Goal: Task Accomplishment & Management: Manage account settings

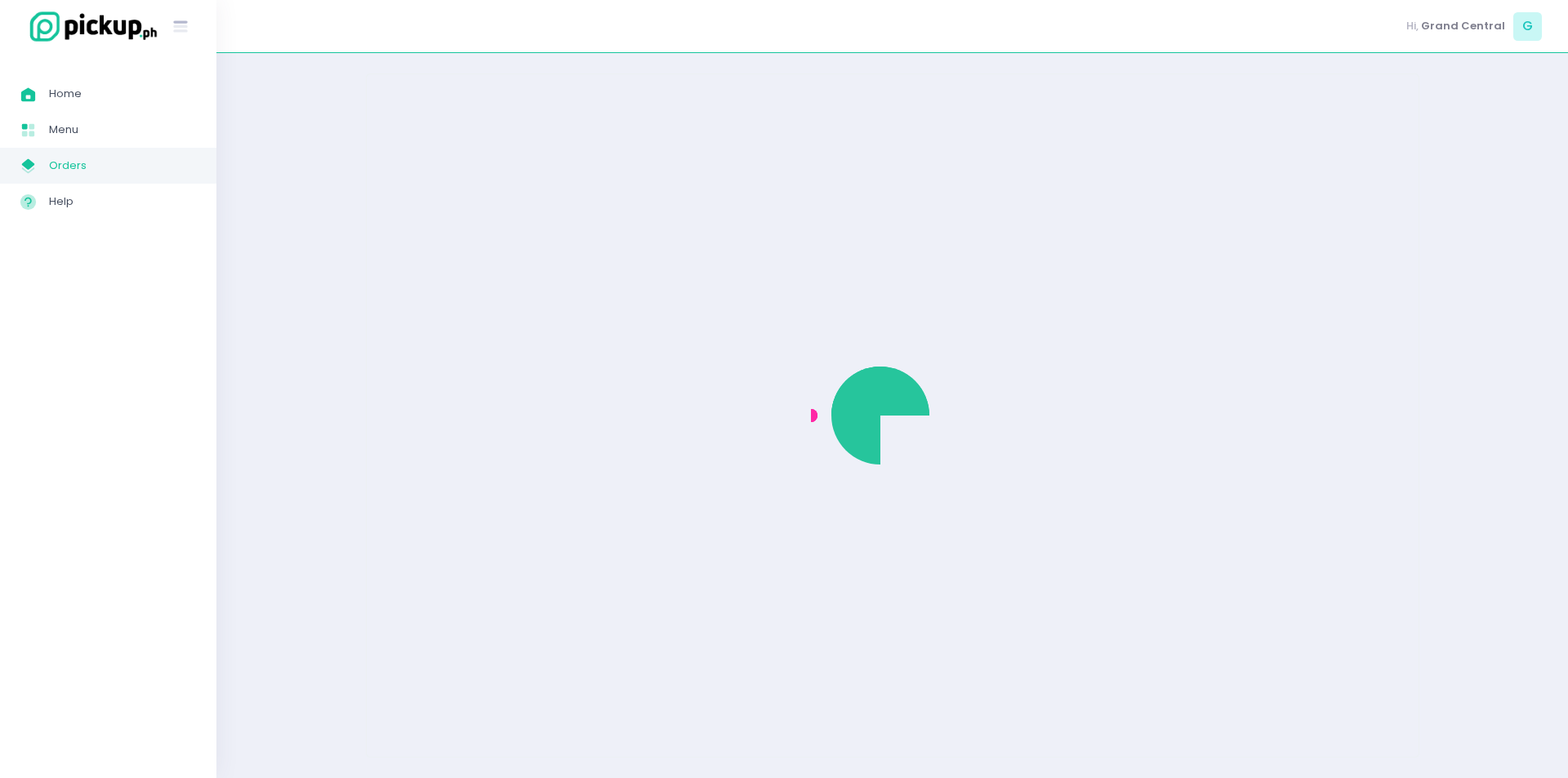
drag, startPoint x: 942, startPoint y: 468, endPoint x: 384, endPoint y: 242, distance: 602.0
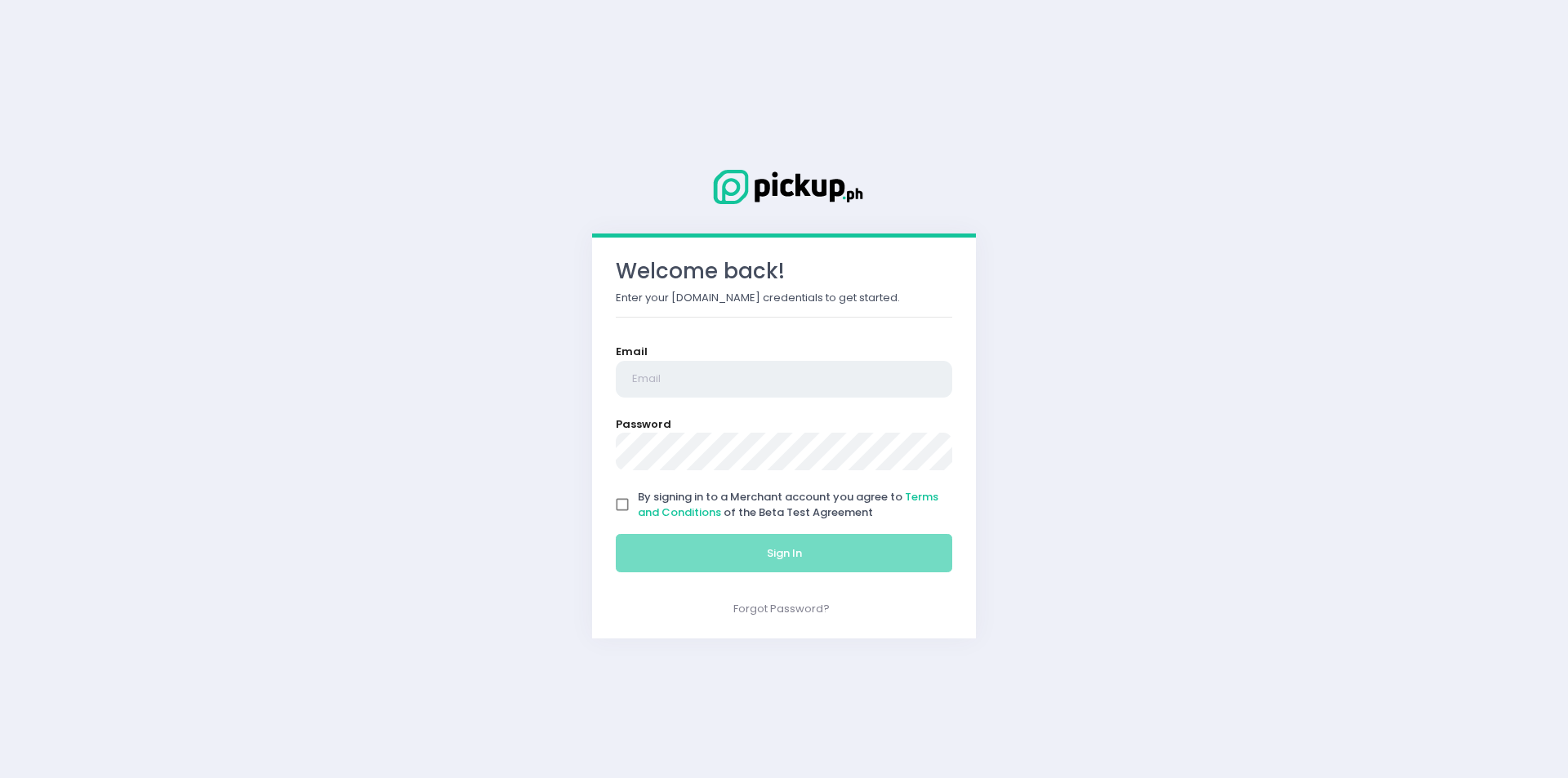
type input "[EMAIL_ADDRESS][DOMAIN_NAME]"
click at [614, 503] on input "By signing in to a Merchant account you agree to Terms and Conditions of the Be…" at bounding box center [622, 505] width 31 height 31
checkbox input "true"
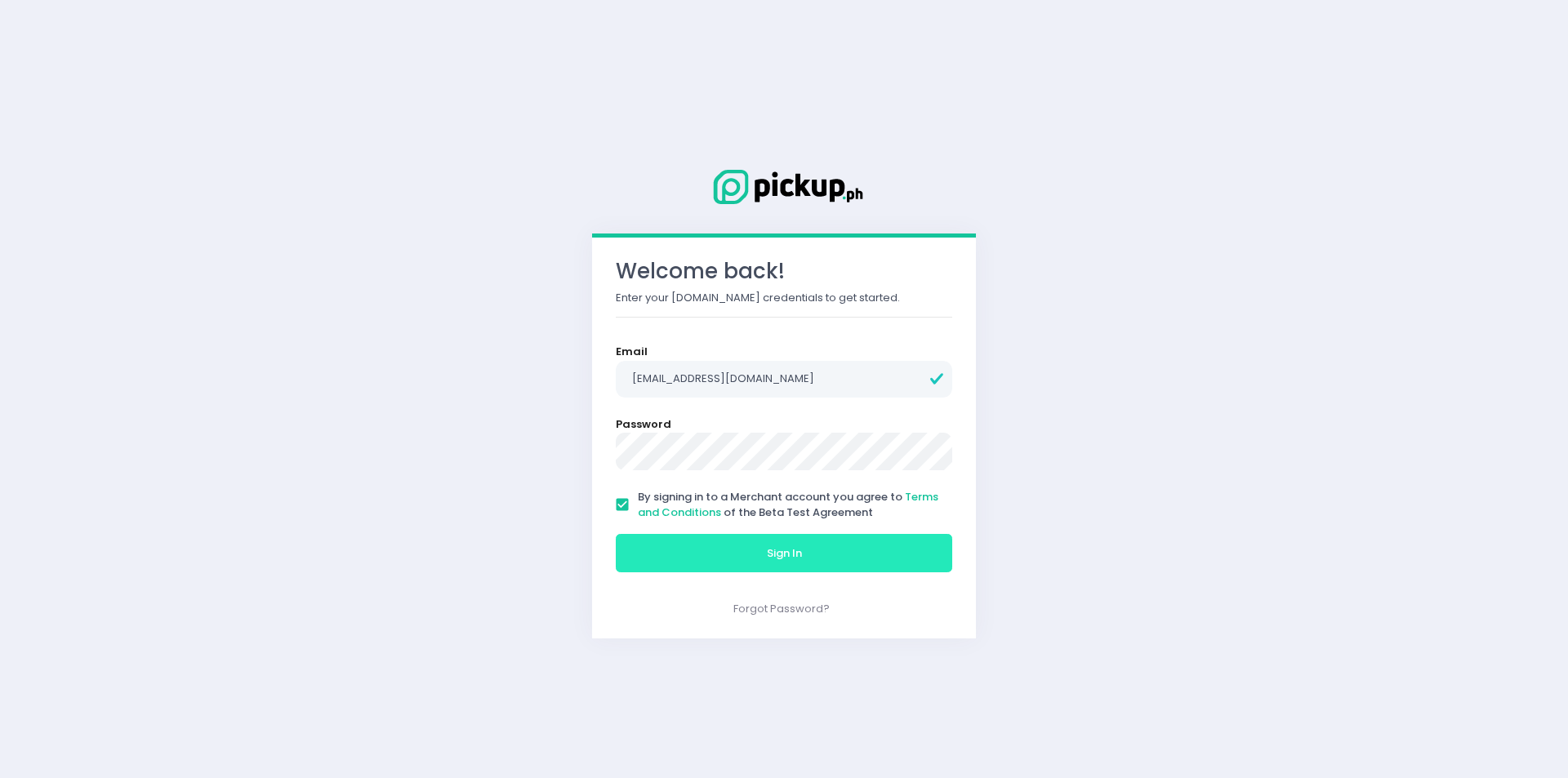
click at [690, 543] on button "Sign In" at bounding box center [784, 553] width 337 height 39
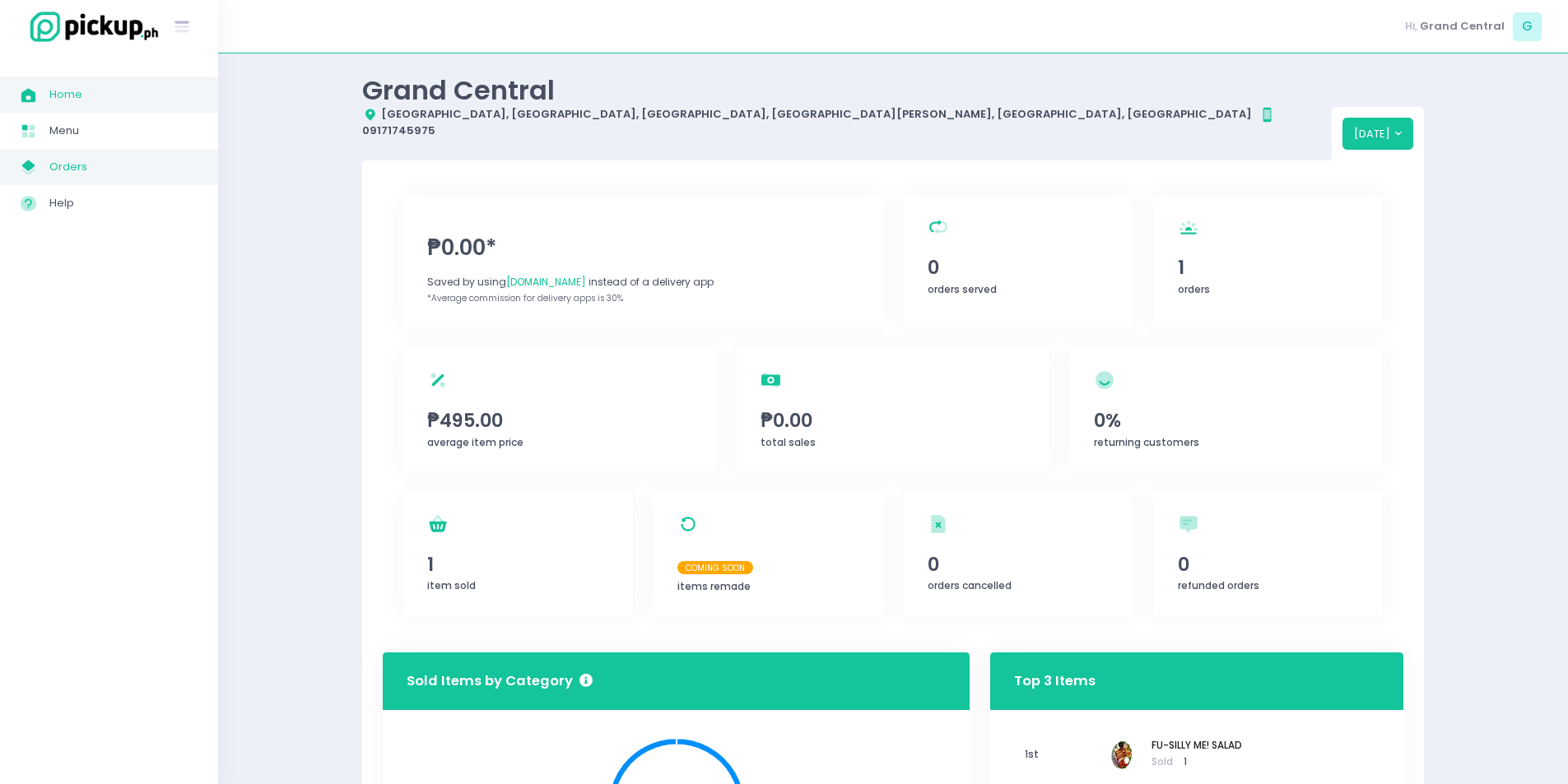
click at [121, 157] on span "Orders" at bounding box center [124, 166] width 148 height 21
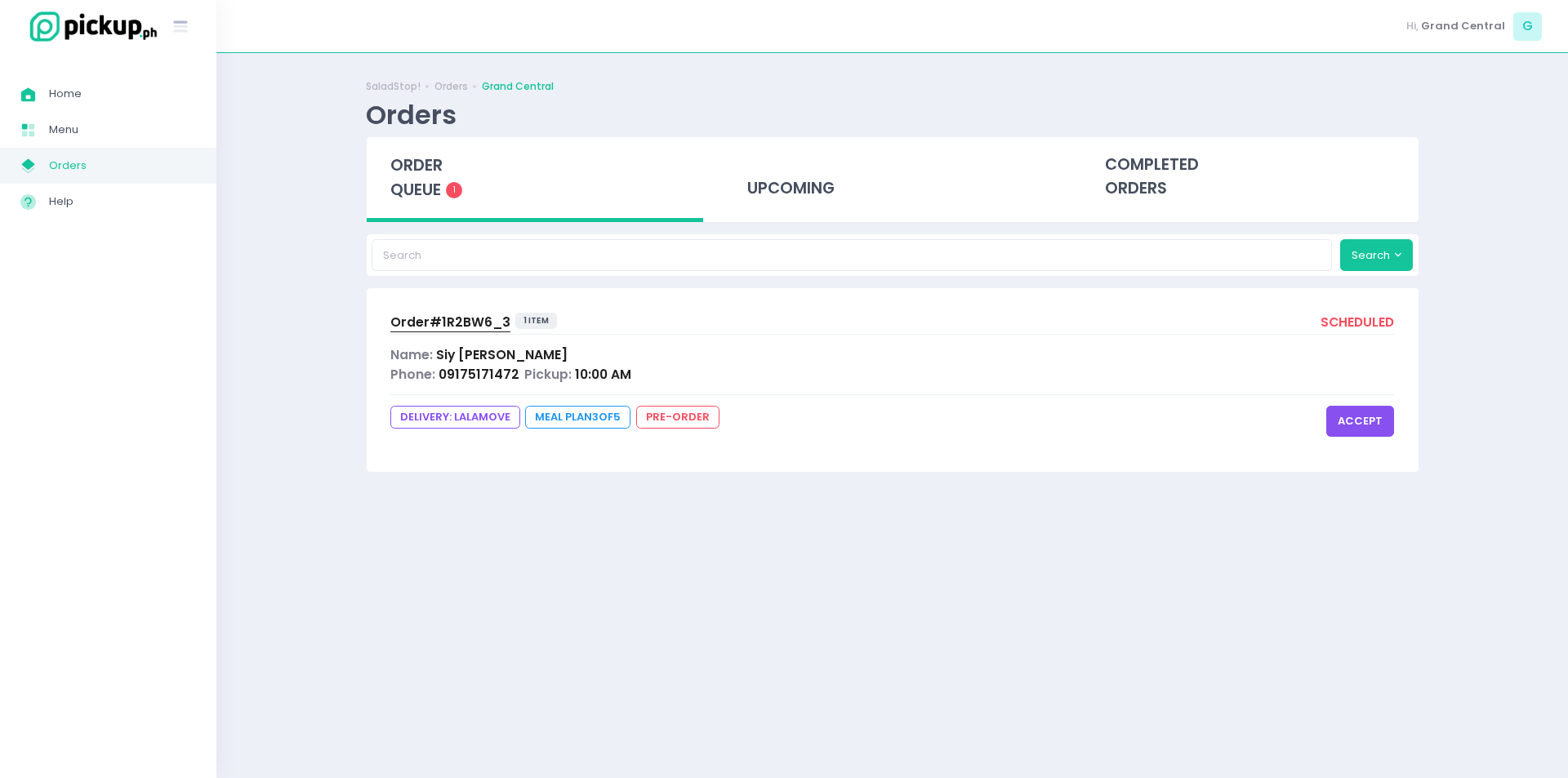
click at [1377, 420] on button "accept" at bounding box center [1360, 421] width 68 height 31
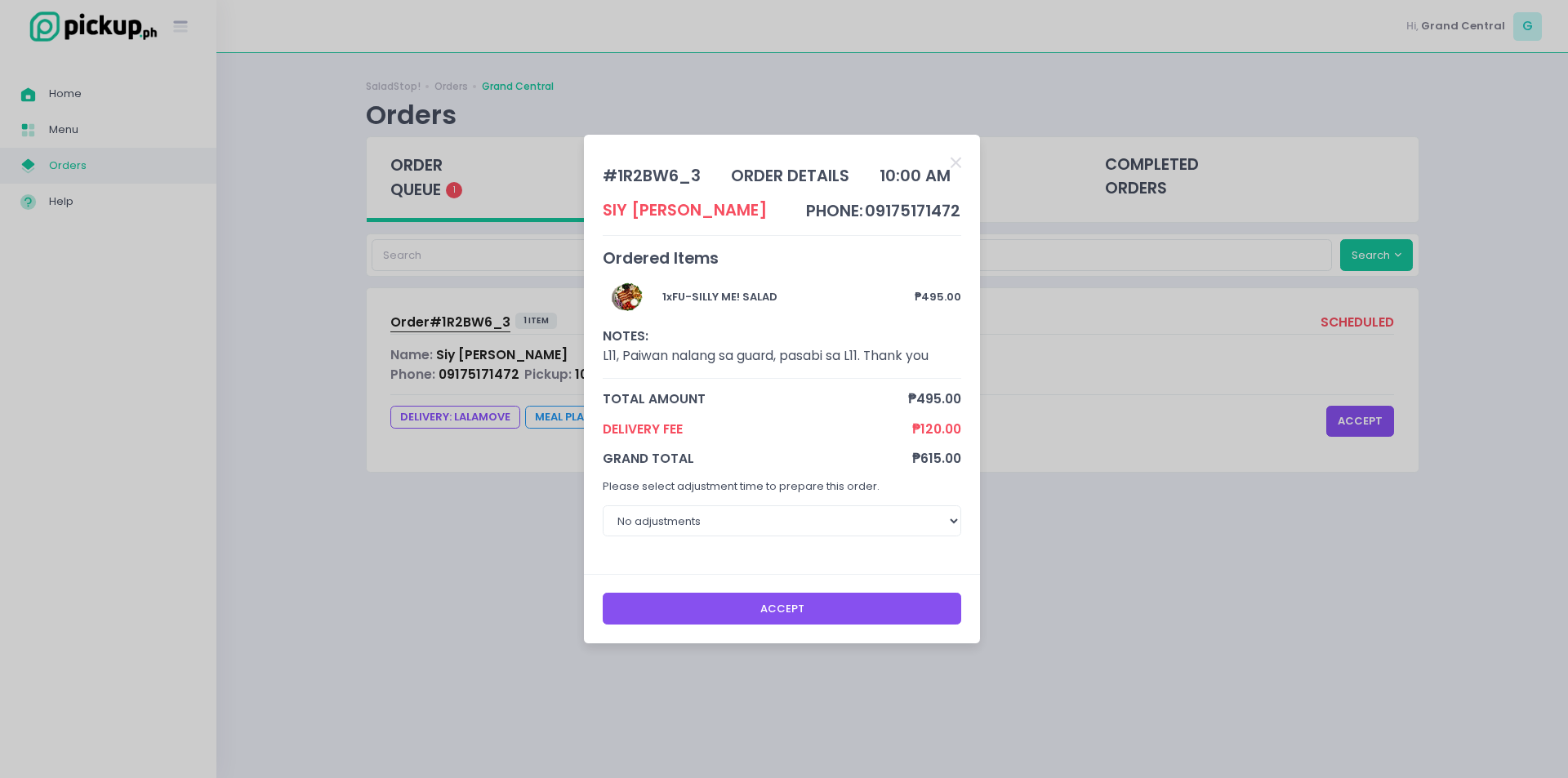
click at [809, 614] on button "Accept" at bounding box center [783, 608] width 360 height 31
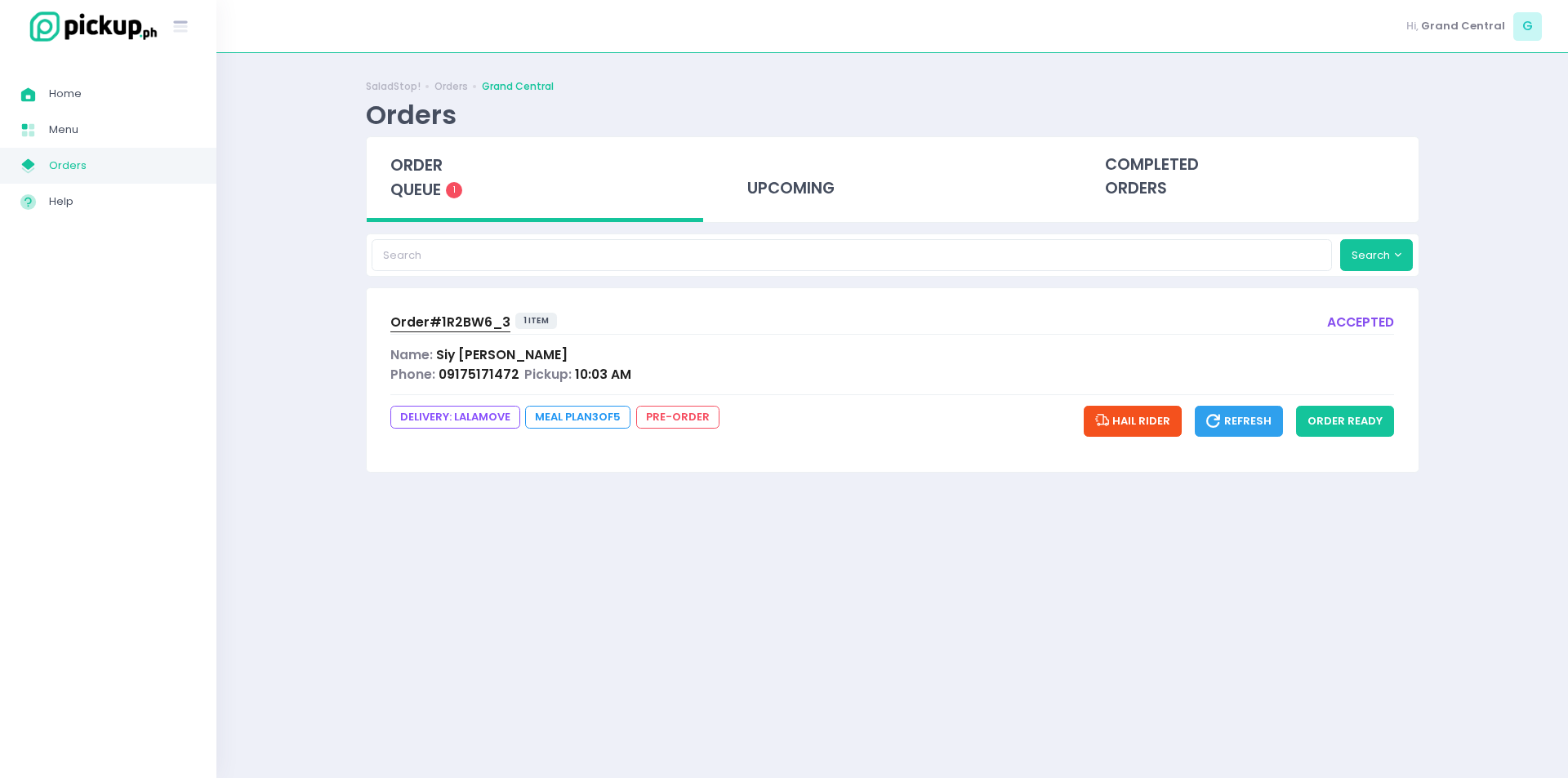
click at [781, 454] on div "Success! × You have successfully updated this order. Ok Cancel" at bounding box center [784, 389] width 1568 height 778
click at [1358, 428] on button "order ready" at bounding box center [1346, 421] width 98 height 31
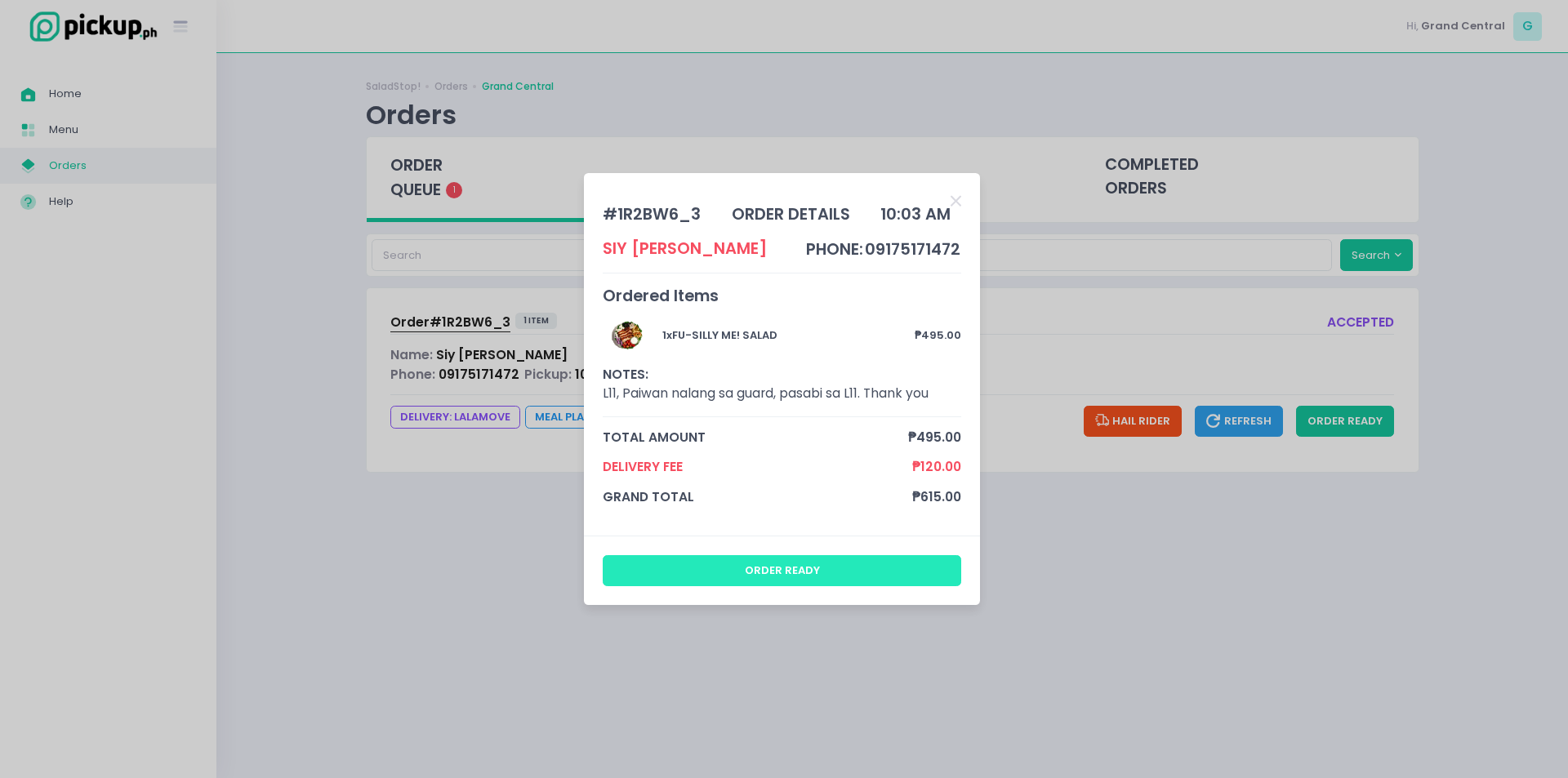
click at [725, 573] on button "order ready" at bounding box center [783, 571] width 360 height 31
